Goal: Task Accomplishment & Management: Use online tool/utility

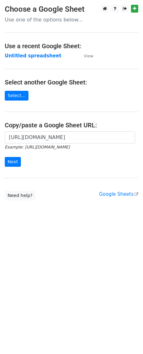
scroll to position [0, 128]
type input "[URL][DOMAIN_NAME]"
click at [11, 159] on input "Next" at bounding box center [13, 162] width 16 height 10
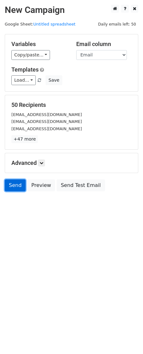
click at [16, 186] on link "Send" at bounding box center [15, 185] width 21 height 12
click at [23, 197] on body "New Campaign Daily emails left: 50 Google Sheet: Untitled spreadsheet Variables…" at bounding box center [71, 112] width 143 height 215
click at [15, 189] on link "Send" at bounding box center [15, 185] width 21 height 12
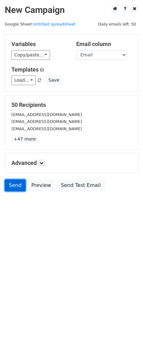
click at [15, 189] on link "Send" at bounding box center [15, 185] width 21 height 12
